Goal: Task Accomplishment & Management: Complete application form

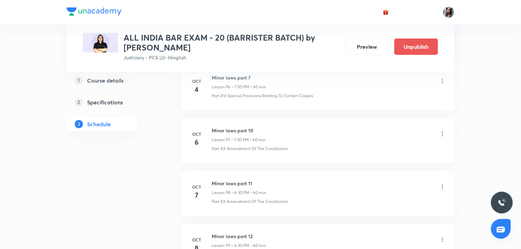
scroll to position [5614, 0]
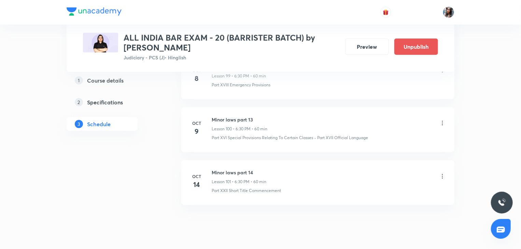
click at [219, 169] on h6 "Minor laws part 14" at bounding box center [239, 172] width 55 height 7
copy h6 "Minor laws part 14"
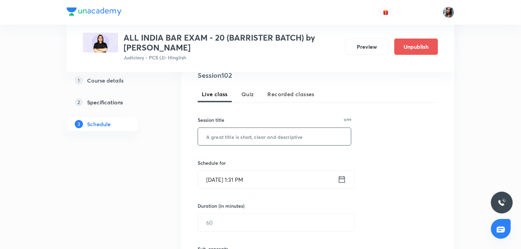
scroll to position [143, 0]
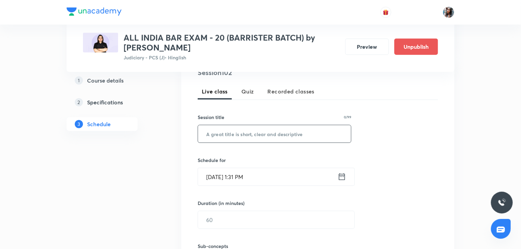
click at [239, 132] on input "text" at bounding box center [274, 133] width 153 height 17
paste input "Minor laws part 14"
type input "Minor laws part 15"
click at [264, 175] on input "Oct 7, 2025, 1:31 PM" at bounding box center [268, 176] width 140 height 17
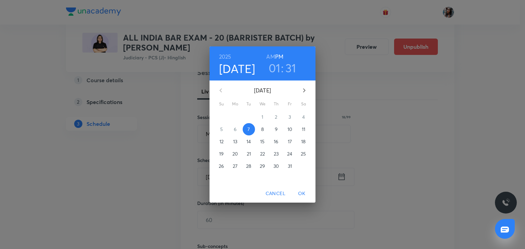
click at [260, 143] on span "15" at bounding box center [262, 141] width 12 height 7
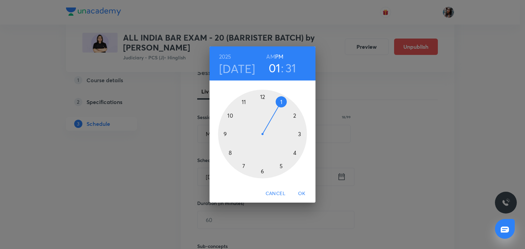
click at [262, 170] on div at bounding box center [262, 134] width 89 height 89
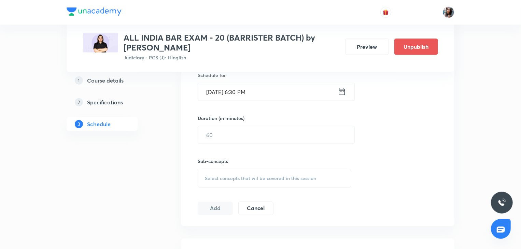
scroll to position [229, 0]
click at [238, 137] on input "text" at bounding box center [276, 133] width 156 height 17
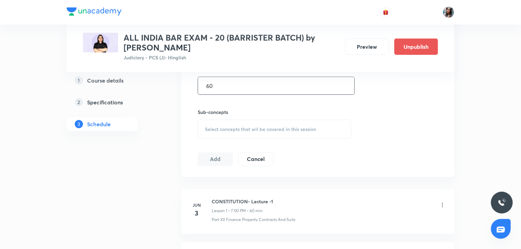
type input "60"
click at [226, 121] on div "Select concepts that wil be covered in this session" at bounding box center [275, 129] width 154 height 19
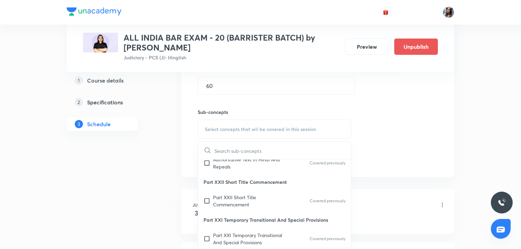
scroll to position [87, 0]
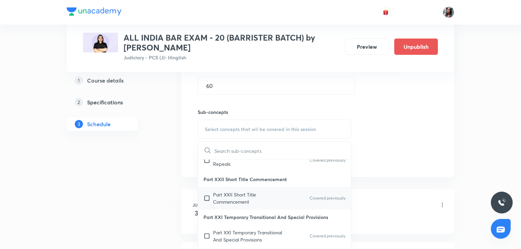
click at [243, 199] on p "Part XXII Short Title Commencement" at bounding box center [247, 198] width 69 height 14
checkbox input "true"
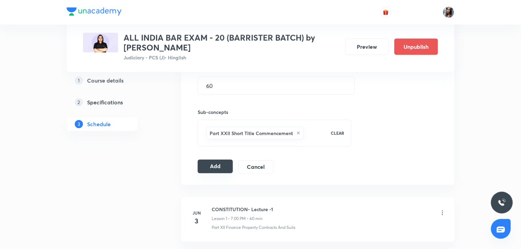
click at [211, 161] on button "Add" at bounding box center [215, 167] width 35 height 14
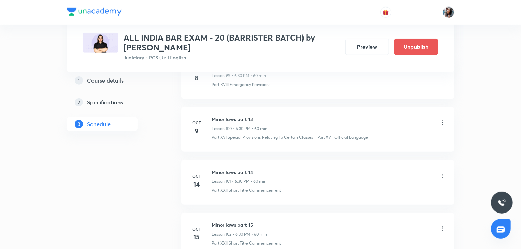
scroll to position [5441, 0]
click at [218, 169] on h6 "Minor laws part 15" at bounding box center [239, 172] width 55 height 7
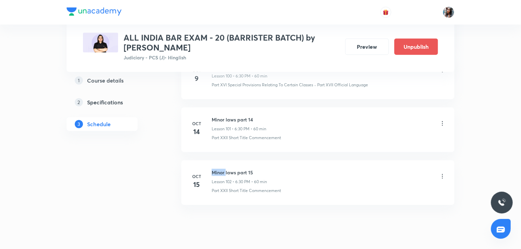
click at [218, 169] on h6 "Minor laws part 15" at bounding box center [239, 172] width 55 height 7
copy h6 "Minor laws part 15"
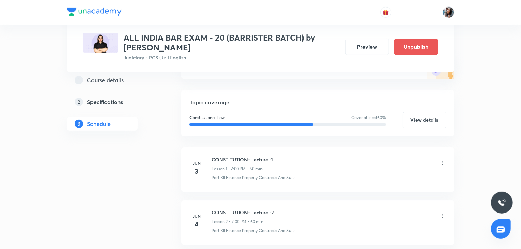
scroll to position [0, 0]
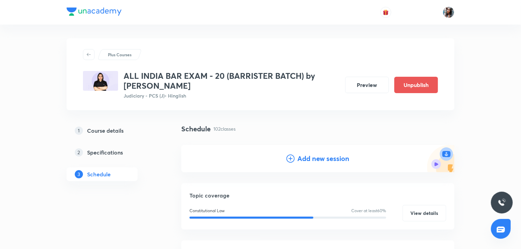
click at [302, 157] on h4 "Add new session" at bounding box center [323, 159] width 52 height 10
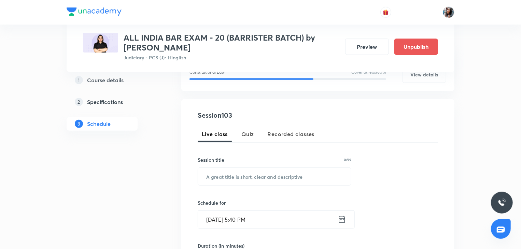
scroll to position [101, 0]
click at [260, 172] on input "text" at bounding box center [274, 175] width 153 height 17
paste input "Minor laws part 15"
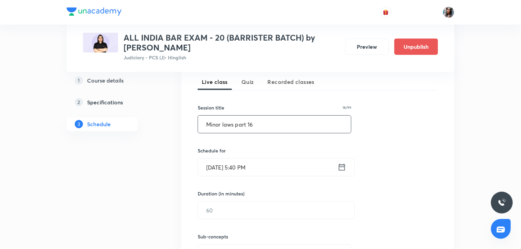
scroll to position [153, 0]
type input "Minor laws part 16"
click at [266, 170] on input "Oct 7, 2025, 5:40 PM" at bounding box center [268, 166] width 140 height 17
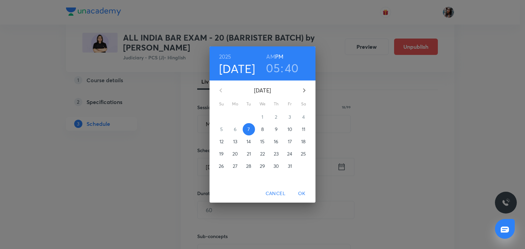
click at [277, 141] on p "16" at bounding box center [276, 141] width 4 height 7
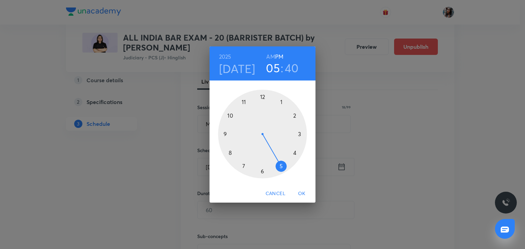
click at [263, 173] on div at bounding box center [262, 134] width 89 height 89
click at [263, 172] on div at bounding box center [262, 134] width 89 height 89
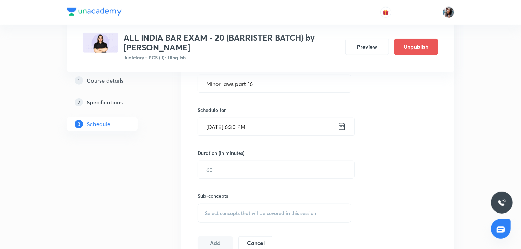
scroll to position [194, 0]
click at [258, 166] on input "text" at bounding box center [276, 169] width 156 height 17
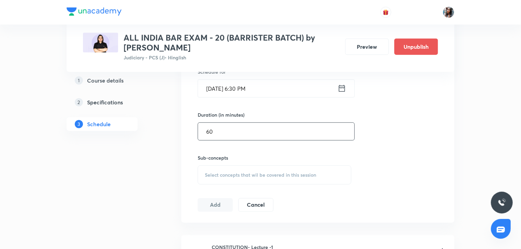
scroll to position [232, 0]
type input "60"
click at [253, 168] on div "Select concepts that wil be covered in this session" at bounding box center [275, 174] width 154 height 19
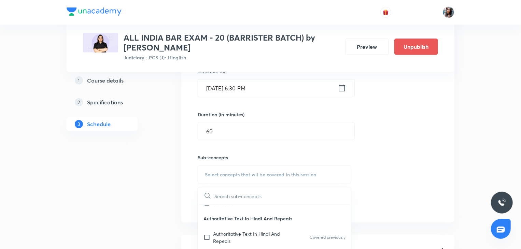
scroll to position [56, 0]
click at [238, 232] on p "Authoritative Text In Hindi And Repeals" at bounding box center [247, 237] width 69 height 14
checkbox input "true"
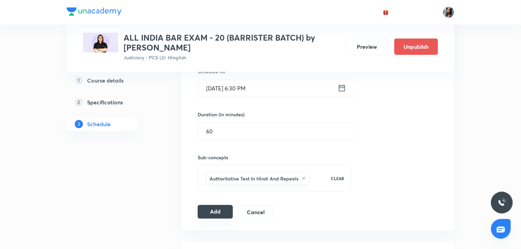
click at [212, 212] on button "Add" at bounding box center [215, 212] width 35 height 14
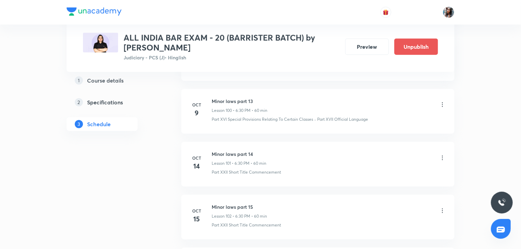
scroll to position [5494, 0]
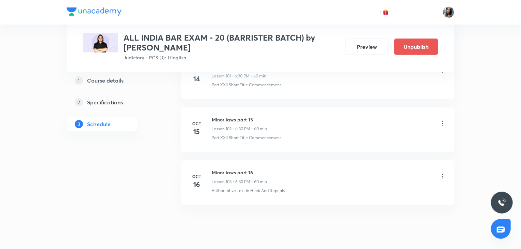
click at [216, 169] on h6 "Minor laws part 16" at bounding box center [239, 172] width 55 height 7
copy h6 "Minor laws part 16"
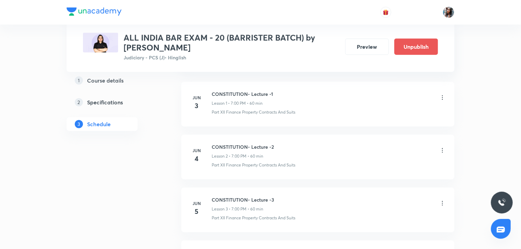
scroll to position [0, 0]
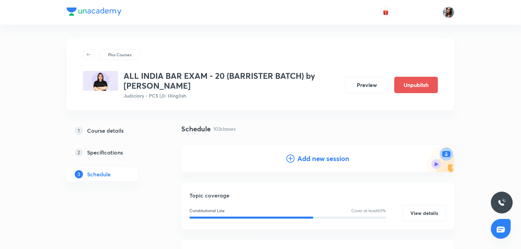
click at [317, 163] on h4 "Add new session" at bounding box center [323, 159] width 52 height 10
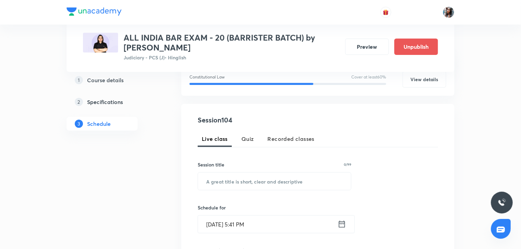
scroll to position [96, 0]
click at [270, 183] on input "text" at bounding box center [274, 181] width 153 height 17
paste input "Minor laws part 16"
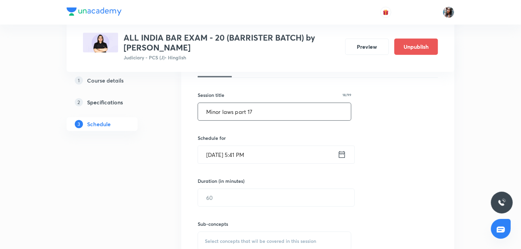
scroll to position [167, 0]
type input "Minor laws part 17"
click at [273, 157] on input "Oct 7, 2025, 5:41 PM" at bounding box center [268, 153] width 140 height 17
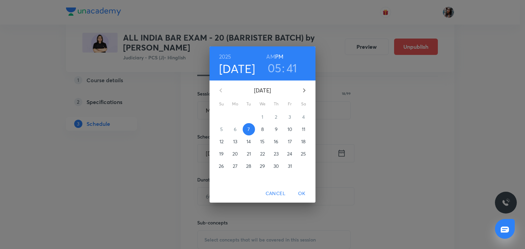
click at [288, 144] on p "17" at bounding box center [290, 141] width 4 height 7
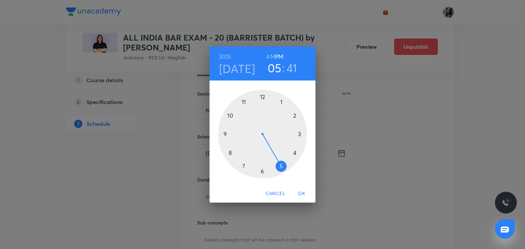
drag, startPoint x: 294, startPoint y: 70, endPoint x: 278, endPoint y: 163, distance: 94.3
click at [278, 163] on div "2025 Oct 17 05 : 41 AM PM 1 2 3 4 5 6 7 8 9 10 11 12" at bounding box center [262, 115] width 106 height 138
click at [278, 163] on div at bounding box center [262, 134] width 89 height 89
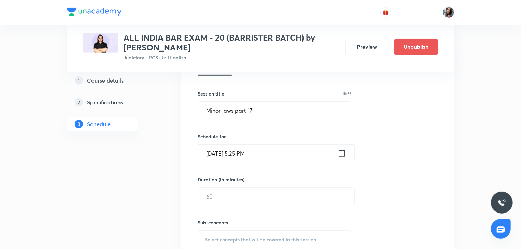
click at [261, 156] on input "Oct 17, 2025, 5:25 PM" at bounding box center [268, 153] width 140 height 17
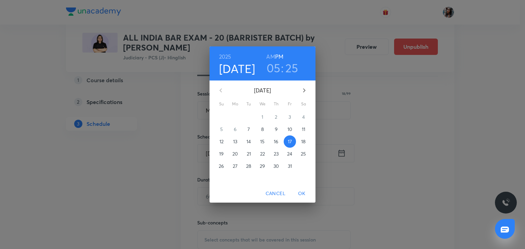
click at [290, 66] on h3 "25" at bounding box center [291, 68] width 13 height 14
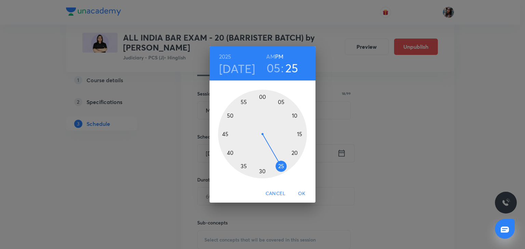
click at [263, 97] on div at bounding box center [262, 134] width 89 height 89
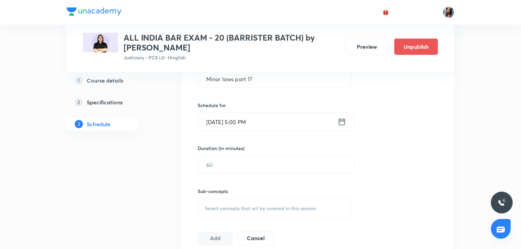
scroll to position [199, 0]
click at [245, 164] on input "text" at bounding box center [276, 163] width 156 height 17
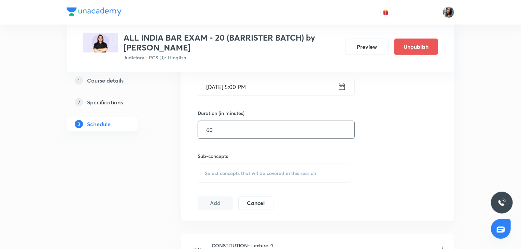
scroll to position [234, 0]
type input "60"
click at [239, 167] on div "Select concepts that wil be covered in this session" at bounding box center [275, 173] width 154 height 19
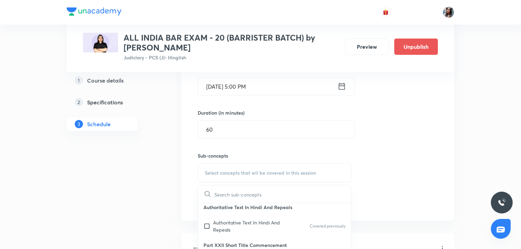
scroll to position [69, 0]
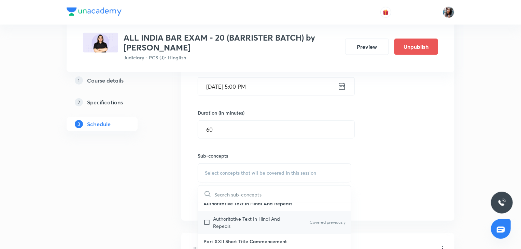
click at [241, 218] on p "Authoritative Text In Hindi And Repeals" at bounding box center [247, 222] width 69 height 14
checkbox input "true"
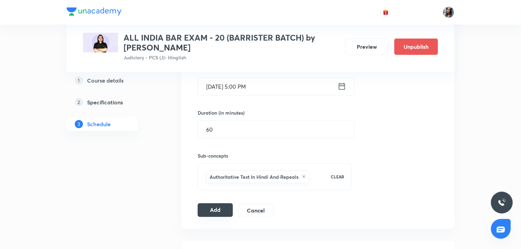
click at [214, 210] on button "Add" at bounding box center [215, 211] width 35 height 14
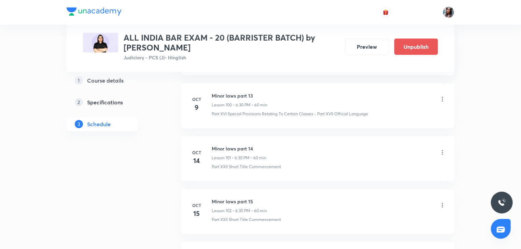
scroll to position [5547, 0]
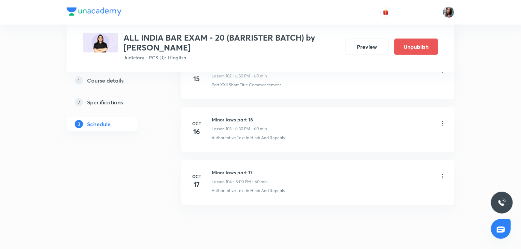
click at [442, 173] on icon at bounding box center [442, 176] width 7 height 7
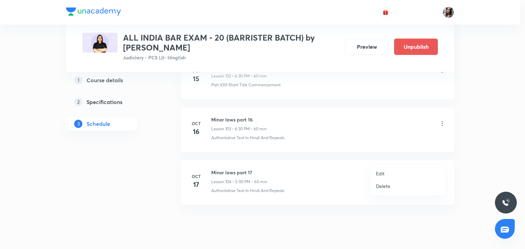
click at [391, 168] on li "Edit" at bounding box center [407, 173] width 75 height 13
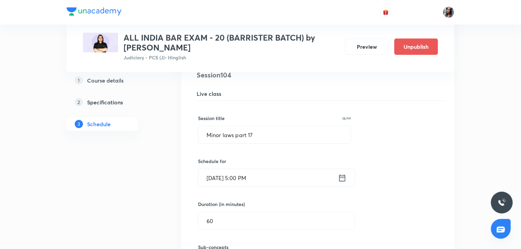
scroll to position [5608, 0]
click at [299, 169] on input "Oct 17, 2025, 5:00 PM" at bounding box center [268, 177] width 140 height 17
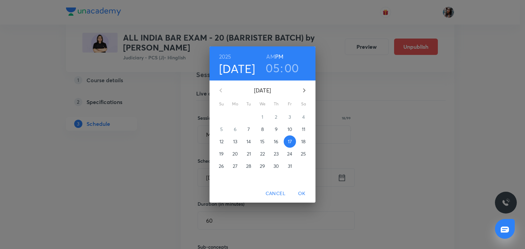
click at [275, 67] on h3 "05" at bounding box center [272, 68] width 14 height 14
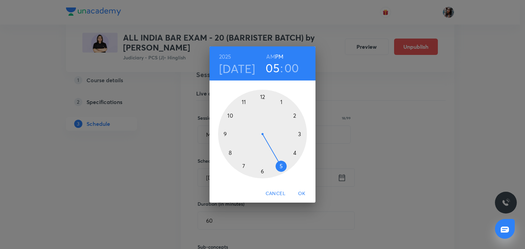
click at [262, 171] on div at bounding box center [262, 134] width 89 height 89
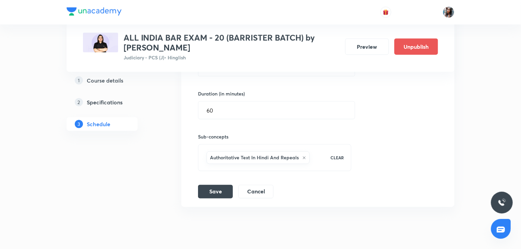
scroll to position [5720, 0]
click at [218, 183] on button "Save" at bounding box center [215, 190] width 35 height 14
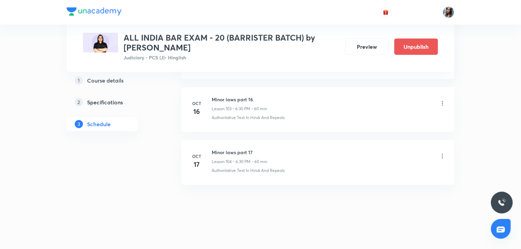
scroll to position [5547, 0]
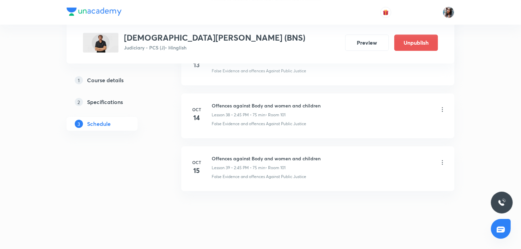
scroll to position [2273, 0]
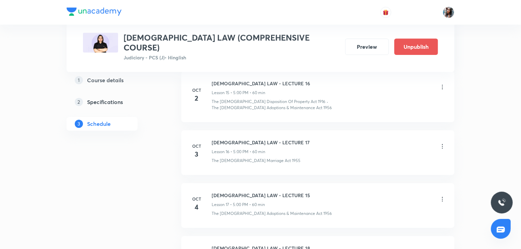
scroll to position [1268, 0]
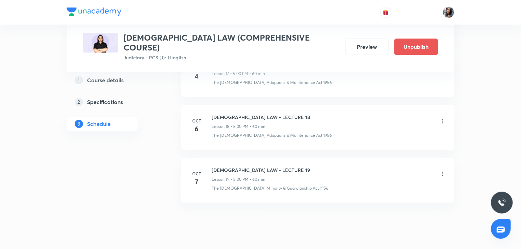
click at [221, 167] on h6 "HINDU LAW - LECTURE 19" at bounding box center [261, 170] width 98 height 7
copy h6 "HINDU LAW - LECTURE 19"
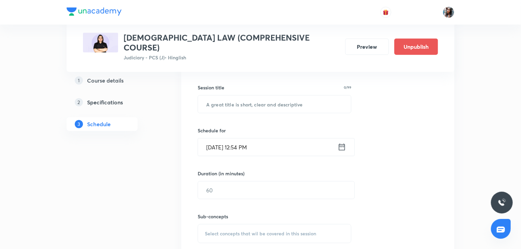
scroll to position [187, 0]
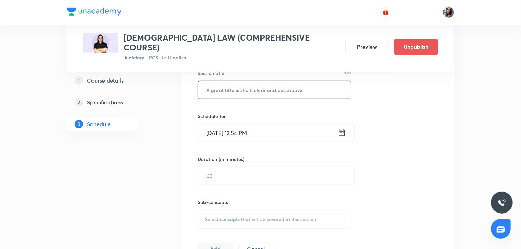
click at [261, 87] on input "text" at bounding box center [274, 89] width 153 height 17
paste input "HINDU LAW - LECTURE 19"
type input "HINDU LAW - LECTURE 20"
click at [275, 124] on input "Oct 7, 2025, 12:54 PM" at bounding box center [268, 132] width 140 height 17
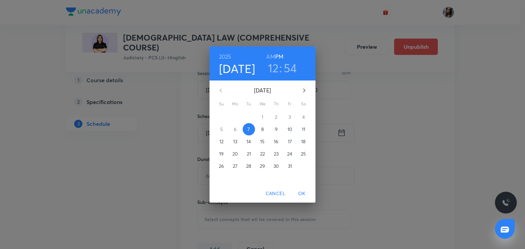
click at [265, 129] on span "8" at bounding box center [262, 129] width 12 height 7
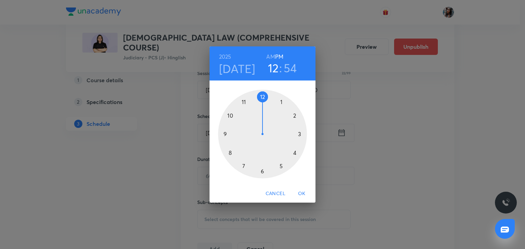
click at [280, 165] on div at bounding box center [262, 134] width 89 height 89
click at [261, 96] on div at bounding box center [262, 134] width 89 height 89
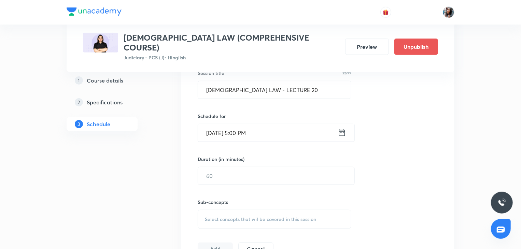
scroll to position [224, 0]
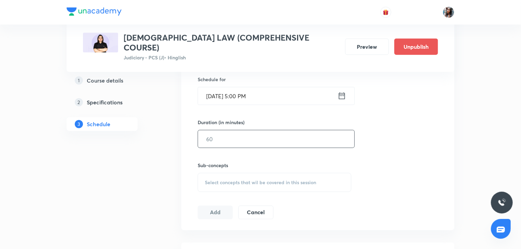
click at [259, 130] on input "text" at bounding box center [276, 138] width 156 height 17
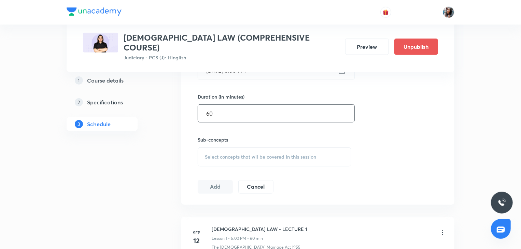
scroll to position [251, 0]
type input "60"
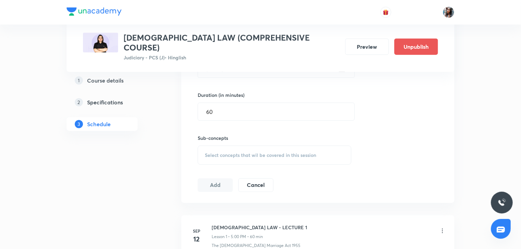
click at [247, 146] on div "Select concepts that wil be covered in this session" at bounding box center [275, 155] width 154 height 19
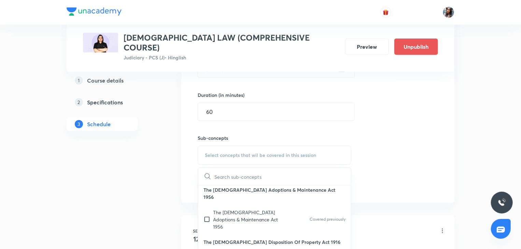
scroll to position [124, 0]
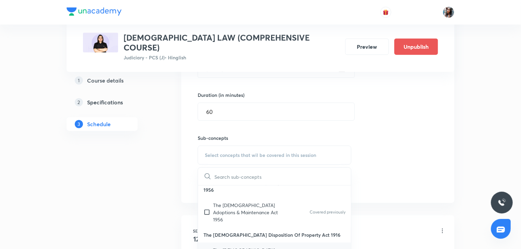
checkbox input "true"
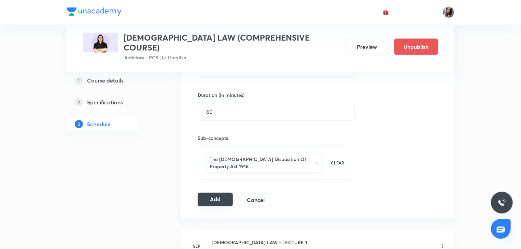
click at [214, 193] on button "Add" at bounding box center [215, 200] width 35 height 14
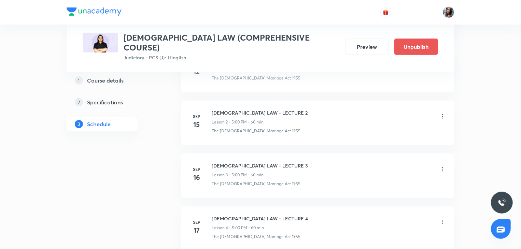
scroll to position [0, 0]
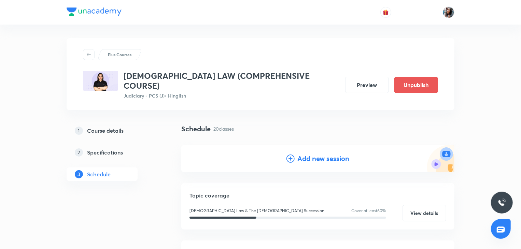
click at [305, 154] on h4 "Add new session" at bounding box center [323, 159] width 52 height 10
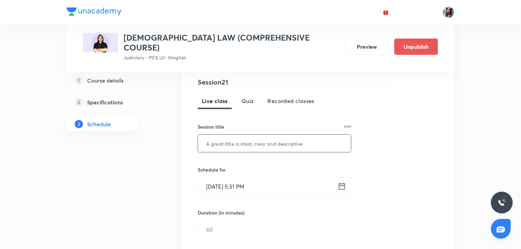
scroll to position [134, 0]
click at [260, 139] on input "text" at bounding box center [274, 143] width 153 height 17
paste input "HINDU LAW - LECTURE 19"
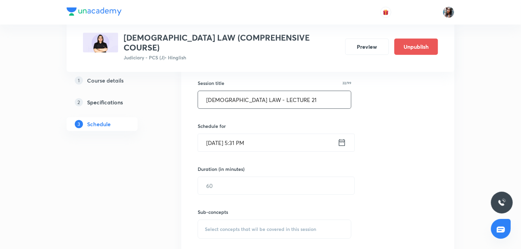
scroll to position [178, 0]
type input "HINDU LAW - LECTURE 21"
click at [273, 134] on input "Oct 7, 2025, 5:31 PM" at bounding box center [268, 142] width 140 height 17
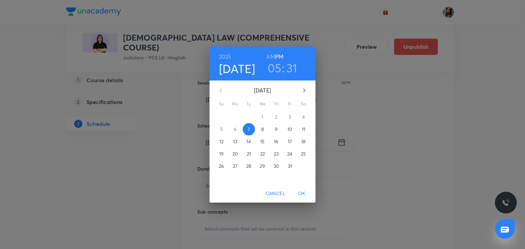
click at [276, 132] on p "9" at bounding box center [276, 129] width 3 height 7
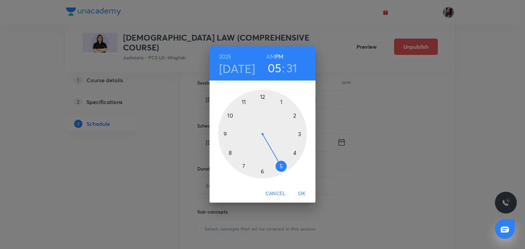
click at [296, 69] on h3 "31" at bounding box center [291, 68] width 11 height 14
click at [263, 96] on div at bounding box center [262, 134] width 89 height 89
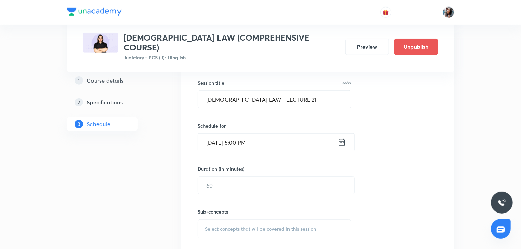
scroll to position [208, 0]
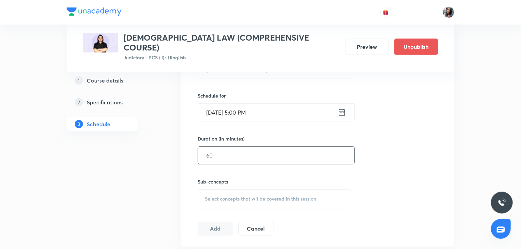
click at [265, 147] on input "text" at bounding box center [276, 155] width 156 height 17
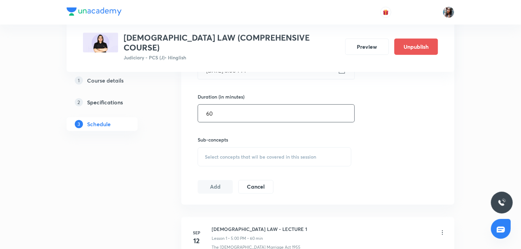
scroll to position [250, 0]
type input "60"
click at [249, 147] on div "Select concepts that wil be covered in this session" at bounding box center [275, 156] width 154 height 19
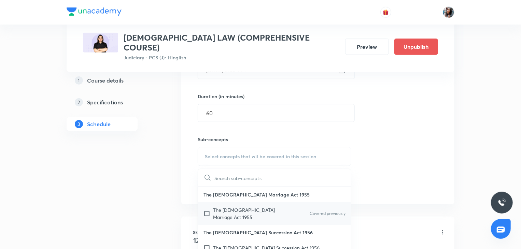
scroll to position [18, 0]
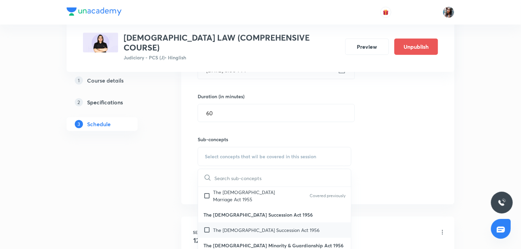
click at [253, 227] on p "The Hindu Succession Act 1956" at bounding box center [266, 230] width 107 height 7
checkbox input "true"
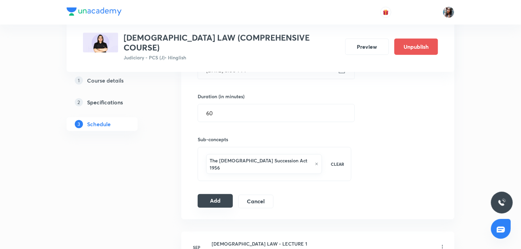
click at [209, 194] on button "Add" at bounding box center [215, 201] width 35 height 14
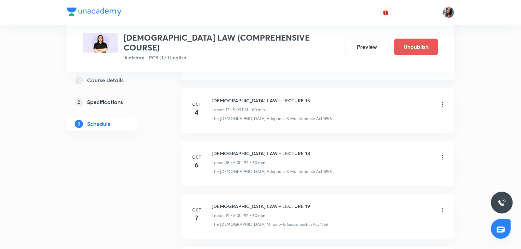
scroll to position [1148, 0]
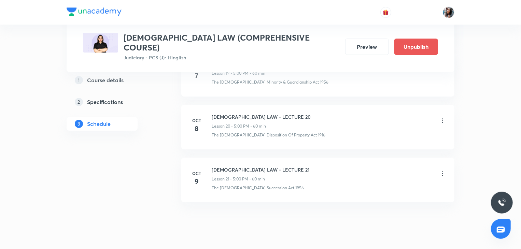
click at [219, 166] on h6 "HINDU LAW - LECTURE 21" at bounding box center [261, 169] width 98 height 7
copy h6 "HINDU LAW - LECTURE 21"
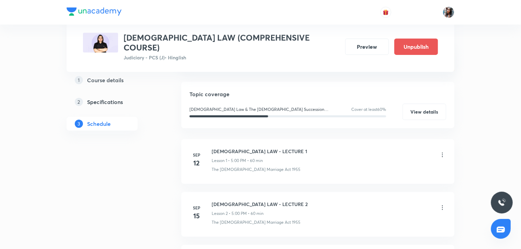
scroll to position [0, 0]
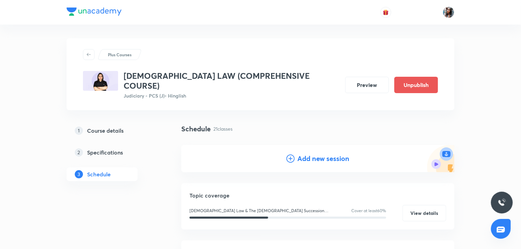
click at [313, 154] on h4 "Add new session" at bounding box center [323, 159] width 52 height 10
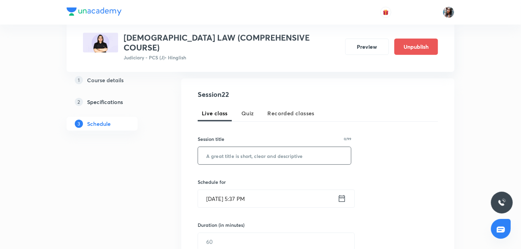
scroll to position [122, 0]
click at [265, 152] on input "text" at bounding box center [274, 155] width 153 height 17
paste input "HINDU LAW - LECTURE 21"
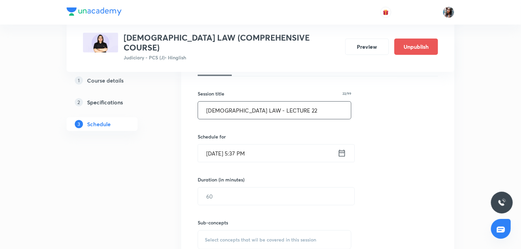
type input "HINDU LAW - LECTURE 22"
click at [271, 145] on input "Oct 7, 2025, 5:37 PM" at bounding box center [268, 153] width 140 height 17
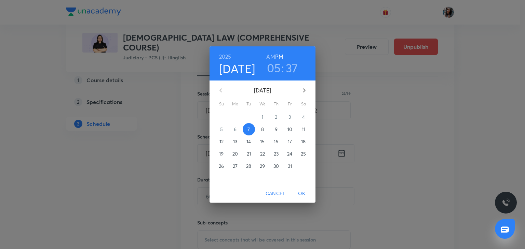
click at [251, 141] on span "14" at bounding box center [248, 141] width 12 height 7
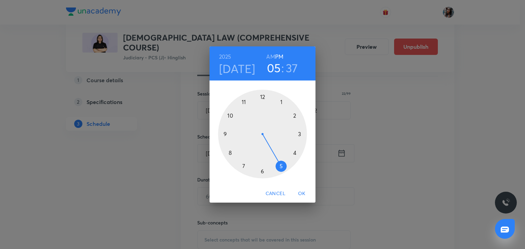
click at [289, 71] on h3 "37" at bounding box center [292, 68] width 12 height 14
click at [264, 97] on div at bounding box center [262, 134] width 89 height 89
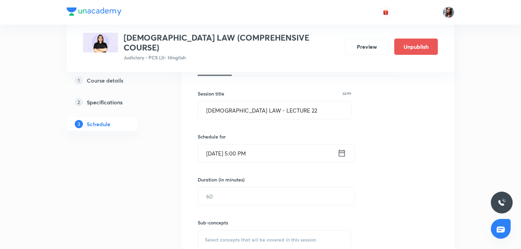
scroll to position [202, 0]
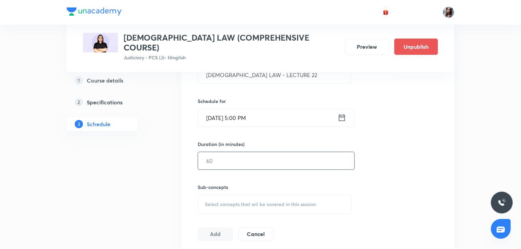
click at [244, 158] on input "text" at bounding box center [276, 160] width 156 height 17
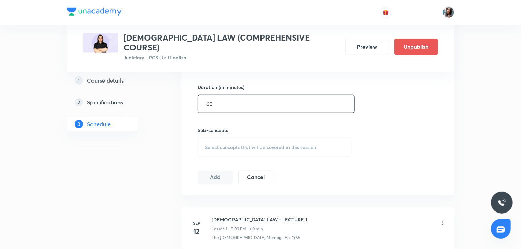
scroll to position [260, 0]
type input "60"
click at [237, 144] on span "Select concepts that wil be covered in this session" at bounding box center [260, 146] width 111 height 5
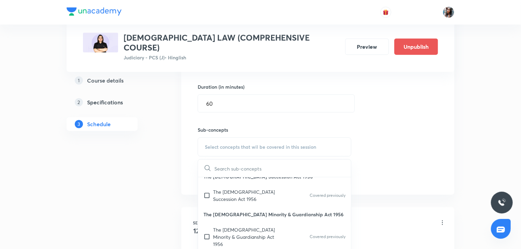
scroll to position [48, 0]
click at [241, 225] on p "The Hindu Minority & Guardianship Act 1956" at bounding box center [247, 236] width 69 height 22
checkbox input "true"
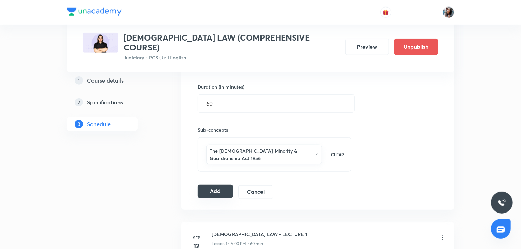
click at [212, 185] on button "Add" at bounding box center [215, 192] width 35 height 14
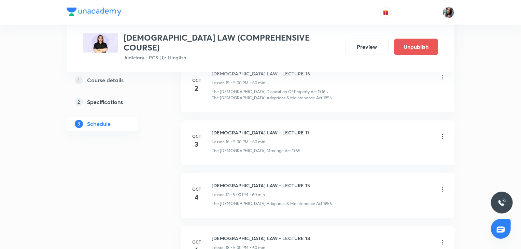
scroll to position [1201, 0]
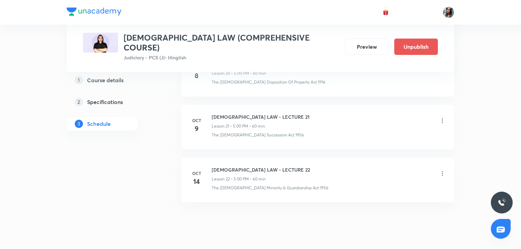
click at [214, 166] on h6 "HINDU LAW - LECTURE 22" at bounding box center [261, 169] width 98 height 7
copy h6 "HINDU LAW - LECTURE 22"
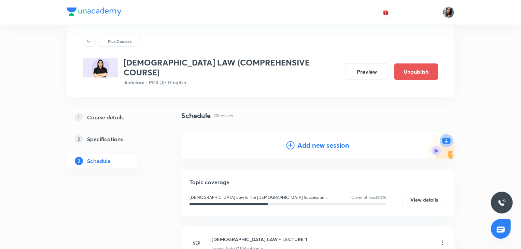
scroll to position [0, 0]
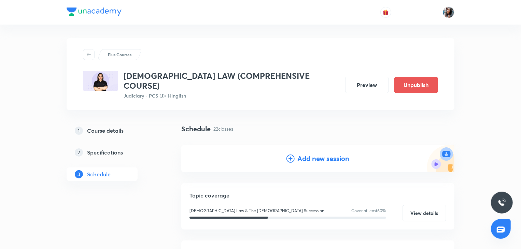
click at [316, 154] on h4 "Add new session" at bounding box center [323, 159] width 52 height 10
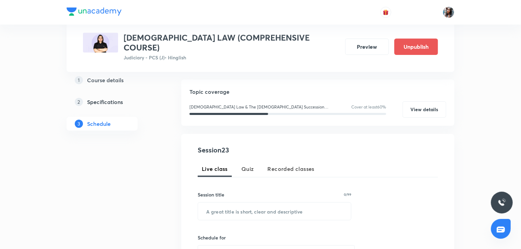
scroll to position [67, 0]
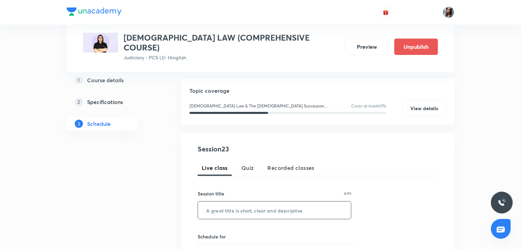
paste input "HINDU LAW - LECTURE 22"
click at [255, 202] on input "text" at bounding box center [274, 210] width 153 height 17
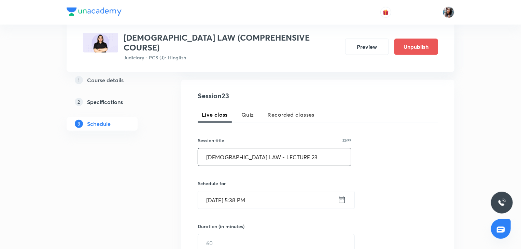
scroll to position [120, 0]
type input "HINDU LAW - LECTURE 23"
click at [264, 195] on input "Oct 7, 2025, 5:38 PM" at bounding box center [268, 199] width 140 height 17
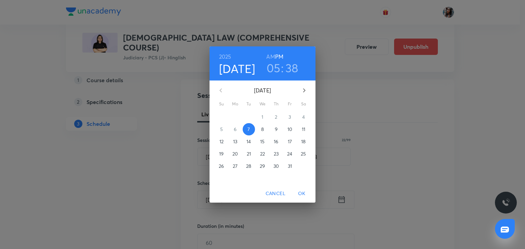
click at [396, 133] on div "2025 Oct 7 05 : 38 AM PM October 2025 Su Mo Tu We Th Fr Sa 28 29 30 1 2 3 4 5 6…" at bounding box center [262, 124] width 525 height 249
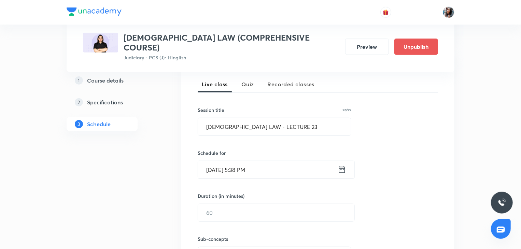
scroll to position [152, 0]
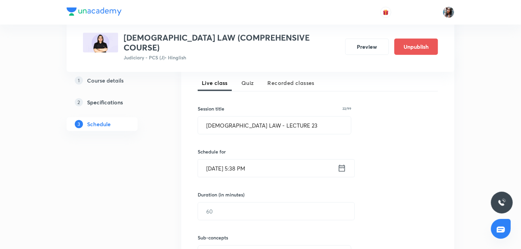
click at [267, 163] on input "Oct 7, 2025, 5:38 PM" at bounding box center [268, 168] width 140 height 17
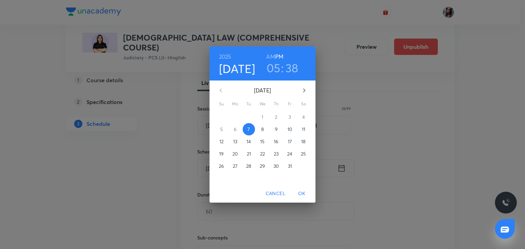
click at [260, 142] on span "15" at bounding box center [262, 141] width 12 height 7
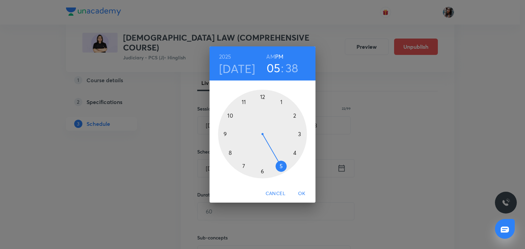
click at [289, 68] on h3 "38" at bounding box center [291, 68] width 13 height 14
click at [262, 96] on div at bounding box center [262, 134] width 89 height 89
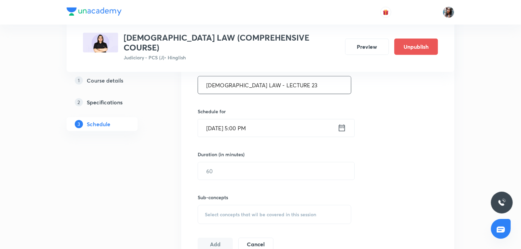
scroll to position [193, 0]
click at [231, 162] on input "text" at bounding box center [276, 170] width 156 height 17
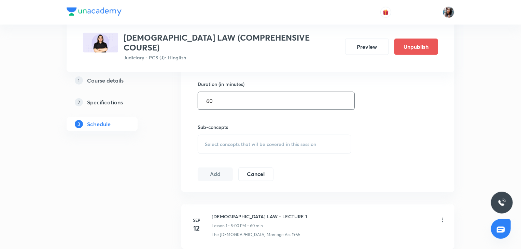
scroll to position [262, 0]
type input "60"
click at [230, 142] on span "Select concepts that wil be covered in this session" at bounding box center [260, 144] width 111 height 5
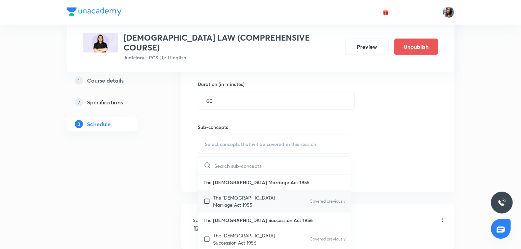
click at [237, 194] on div "The Hindu Marriage Act 1955 Covered previously" at bounding box center [274, 201] width 153 height 23
checkbox input "true"
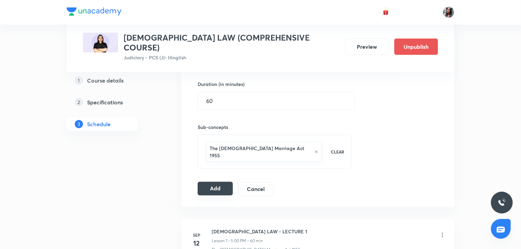
click at [215, 182] on button "Add" at bounding box center [215, 189] width 35 height 14
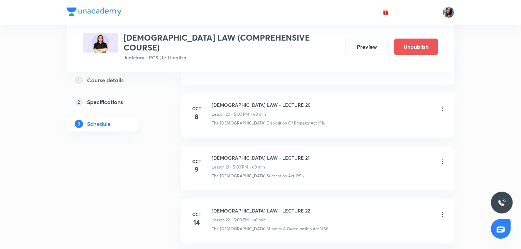
scroll to position [1253, 0]
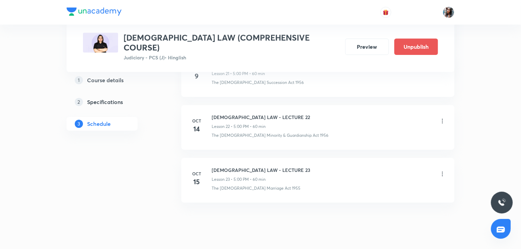
click at [218, 167] on h6 "HINDU LAW - LECTURE 23" at bounding box center [261, 170] width 99 height 7
copy h6 "HINDU LAW - LECTURE 23"
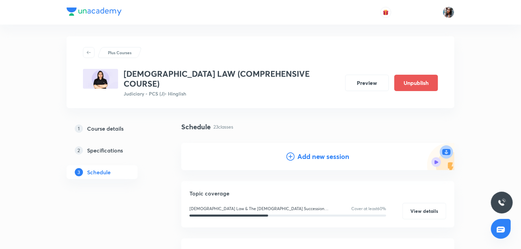
scroll to position [0, 0]
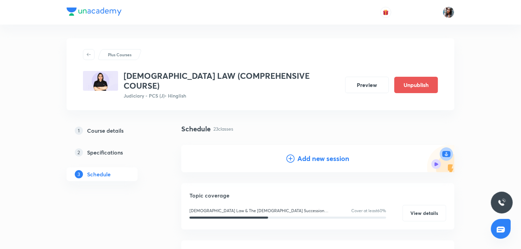
click at [313, 154] on h4 "Add new session" at bounding box center [323, 159] width 52 height 10
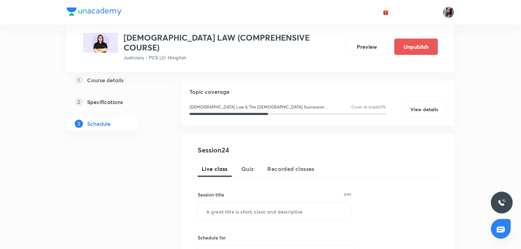
scroll to position [66, 0]
click at [252, 203] on input "text" at bounding box center [274, 210] width 153 height 17
paste input "HINDU LAW - LECTURE 23"
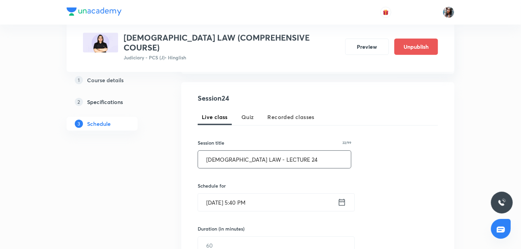
scroll to position [118, 0]
type input "HINDU LAW - LECTURE 24"
click at [274, 196] on input "Oct 7, 2025, 5:40 PM" at bounding box center [268, 201] width 140 height 17
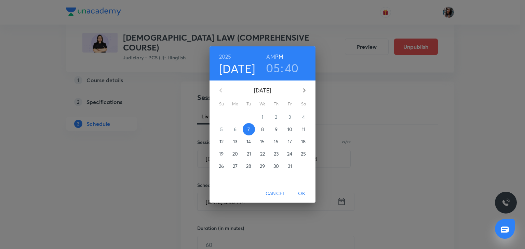
click at [276, 144] on p "16" at bounding box center [276, 141] width 4 height 7
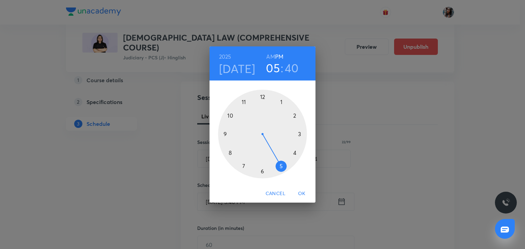
click at [291, 68] on h3 "40" at bounding box center [291, 68] width 14 height 14
click at [262, 95] on div at bounding box center [262, 134] width 89 height 89
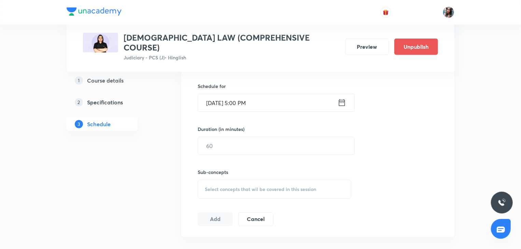
scroll to position [221, 0]
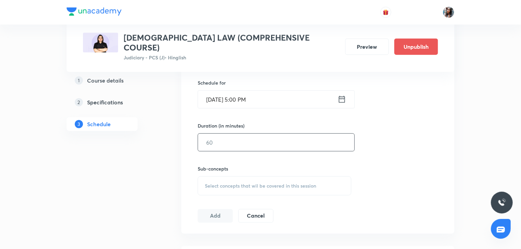
click at [261, 136] on input "text" at bounding box center [276, 142] width 156 height 17
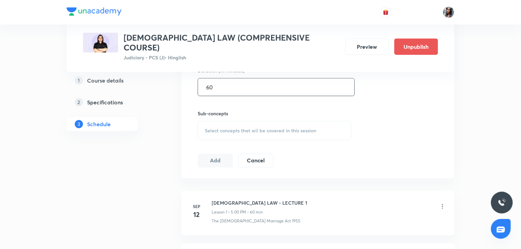
type input "60"
click at [248, 125] on div "Select concepts that wil be covered in this session" at bounding box center [275, 130] width 154 height 19
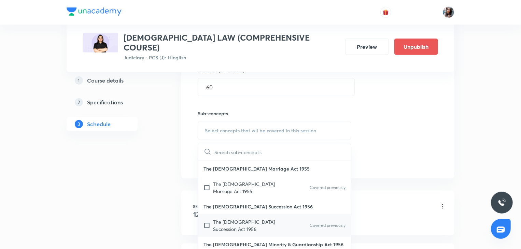
click at [253, 219] on p "The Hindu Succession Act 1956" at bounding box center [247, 226] width 69 height 14
checkbox input "true"
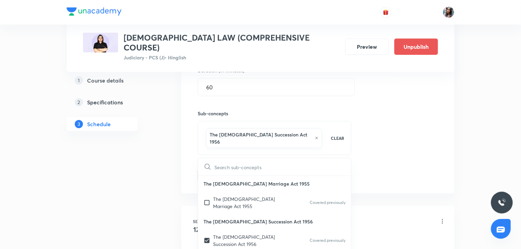
click at [183, 162] on div "Session 24 Live class Quiz Recorded classes Session title 22/99 HINDU LAW - LEC…" at bounding box center [317, 59] width 273 height 270
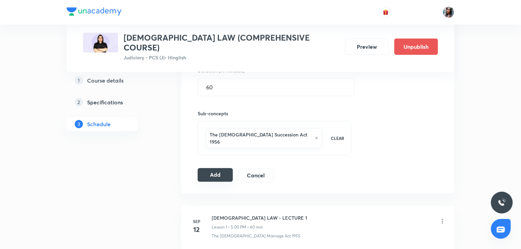
click at [215, 168] on button "Add" at bounding box center [215, 175] width 35 height 14
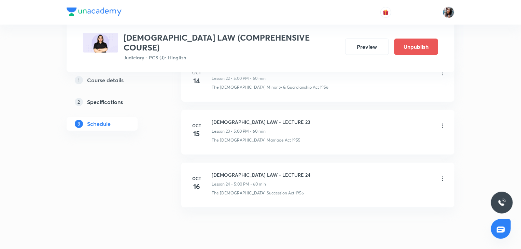
scroll to position [1306, 0]
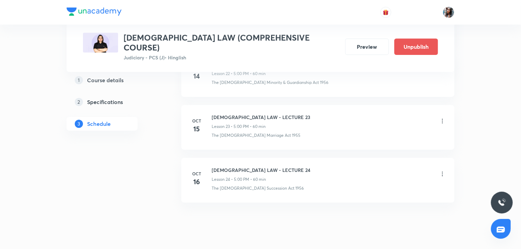
click at [220, 167] on h6 "HINDU LAW - LECTURE 24" at bounding box center [261, 170] width 99 height 7
copy h6 "HINDU LAW - LECTURE 24"
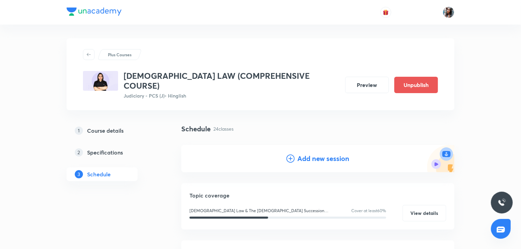
scroll to position [0, 0]
click at [302, 154] on h4 "Add new session" at bounding box center [323, 159] width 52 height 10
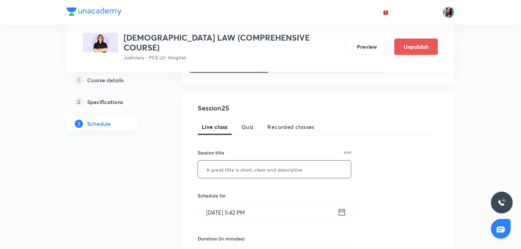
scroll to position [109, 0]
click at [263, 163] on input "text" at bounding box center [274, 168] width 153 height 17
paste input "HINDU LAW - LECTURE 24"
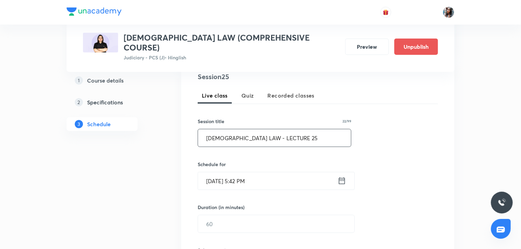
scroll to position [139, 0]
type input "HINDU LAW - LECTURE 25"
click at [266, 173] on input "Oct 7, 2025, 5:42 PM" at bounding box center [268, 180] width 140 height 17
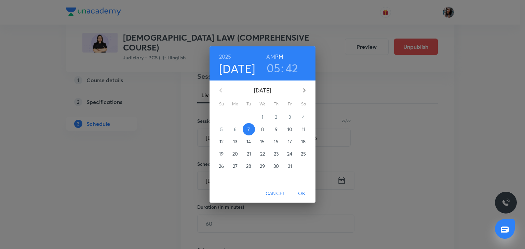
click at [288, 142] on p "17" at bounding box center [290, 141] width 4 height 7
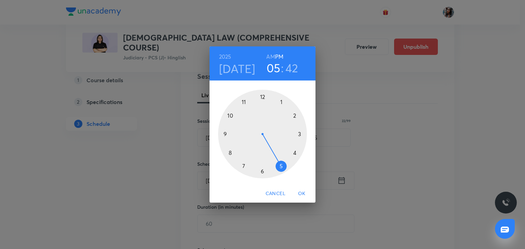
click at [291, 71] on h3 "42" at bounding box center [291, 68] width 13 height 14
click at [263, 96] on div at bounding box center [262, 134] width 89 height 89
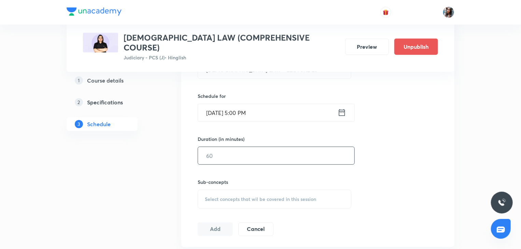
scroll to position [208, 0]
click at [237, 152] on input "text" at bounding box center [276, 155] width 156 height 17
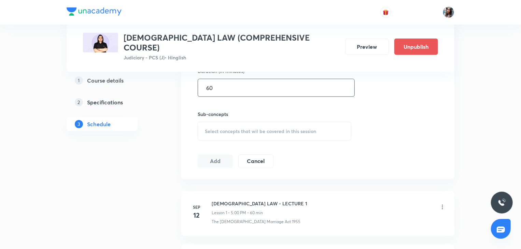
scroll to position [276, 0]
type input "60"
click at [233, 128] on span "Select concepts that wil be covered in this session" at bounding box center [260, 130] width 111 height 5
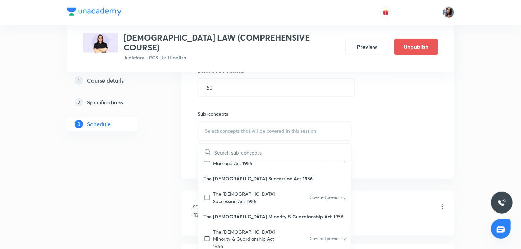
scroll to position [30, 0]
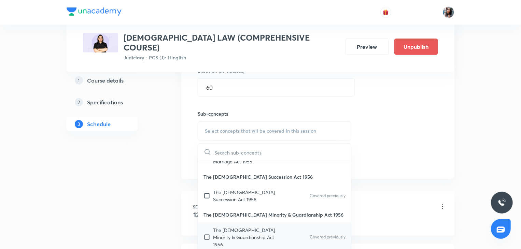
click at [234, 223] on div "The Hindu Minority & Guardianship Act 1956 Covered previously" at bounding box center [274, 238] width 153 height 30
checkbox input "true"
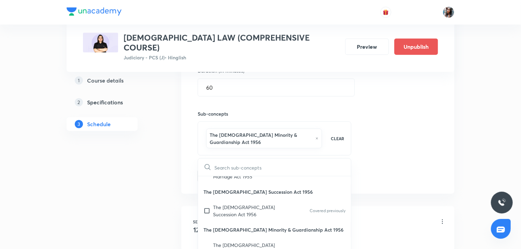
click at [187, 166] on div "Session 25 Live class Quiz Recorded classes Session title 22/99 HINDU LAW - LEC…" at bounding box center [317, 59] width 273 height 270
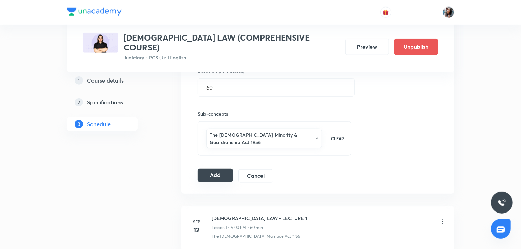
click at [214, 169] on button "Add" at bounding box center [215, 176] width 35 height 14
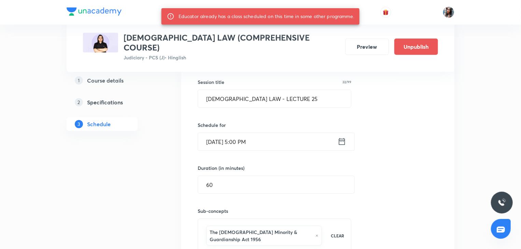
scroll to position [176, 0]
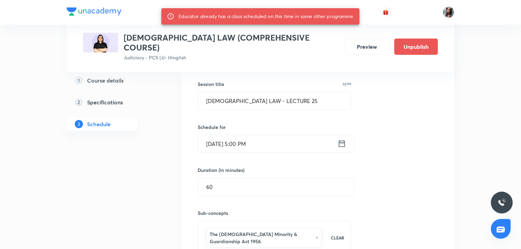
click at [270, 135] on input "Oct 17, 2025, 5:00 PM" at bounding box center [268, 143] width 140 height 17
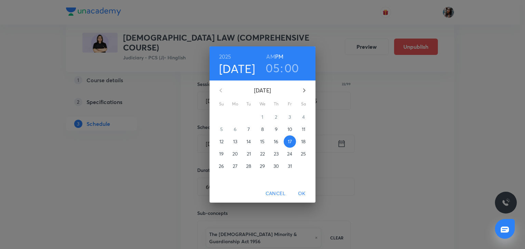
click at [367, 168] on div "2025 Oct 17 05 : 00 AM PM October 2025 Su Mo Tu We Th Fr Sa 28 29 30 1 2 3 4 5 …" at bounding box center [262, 124] width 525 height 249
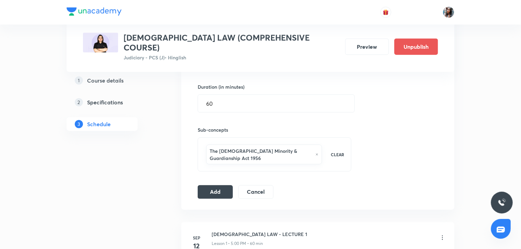
scroll to position [261, 0]
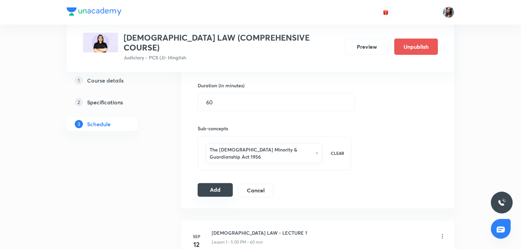
click at [221, 183] on button "Add" at bounding box center [215, 190] width 35 height 14
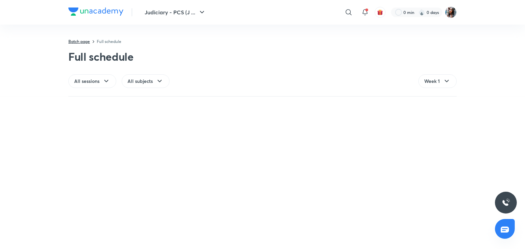
click at [83, 42] on link "Batch page" at bounding box center [79, 41] width 22 height 5
